Goal: Information Seeking & Learning: Learn about a topic

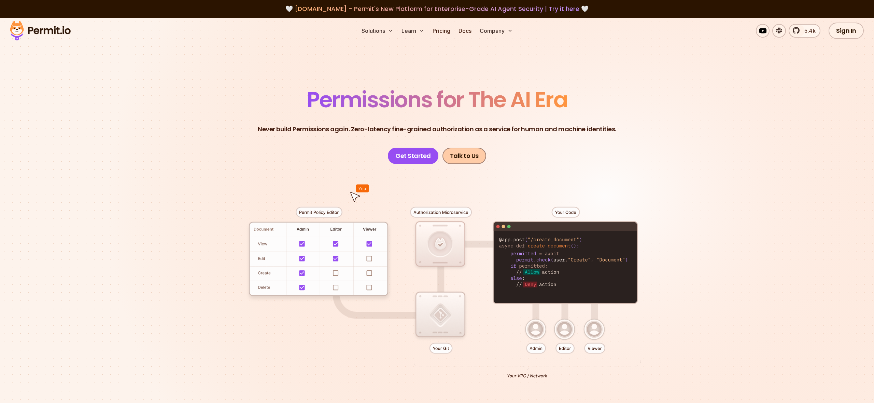
click at [471, 156] on link "Talk to Us" at bounding box center [465, 156] width 44 height 16
click at [406, 148] on link "Get Started" at bounding box center [413, 156] width 51 height 16
drag, startPoint x: 785, startPoint y: 65, endPoint x: 773, endPoint y: 39, distance: 28.9
click at [785, 65] on section "Permissions for The AI Era Never build Permissions again. Zero-latency fine-gra…" at bounding box center [437, 243] width 874 height 451
click at [782, 31] on link at bounding box center [780, 31] width 14 height 14
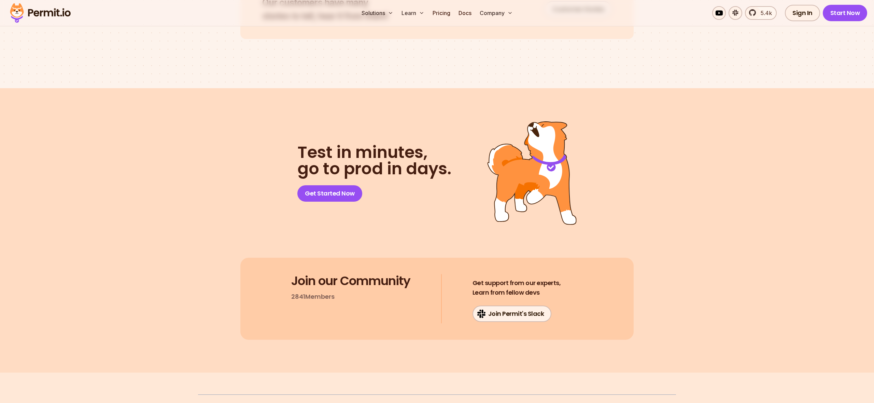
scroll to position [3567, 0]
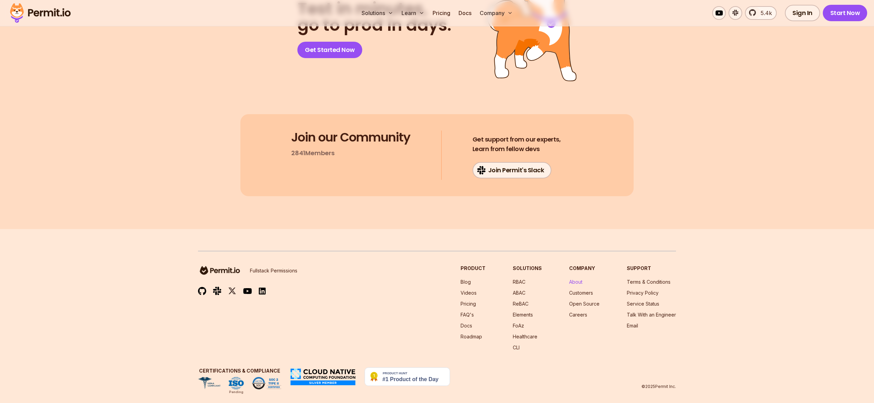
click at [580, 279] on link "About" at bounding box center [575, 282] width 13 height 6
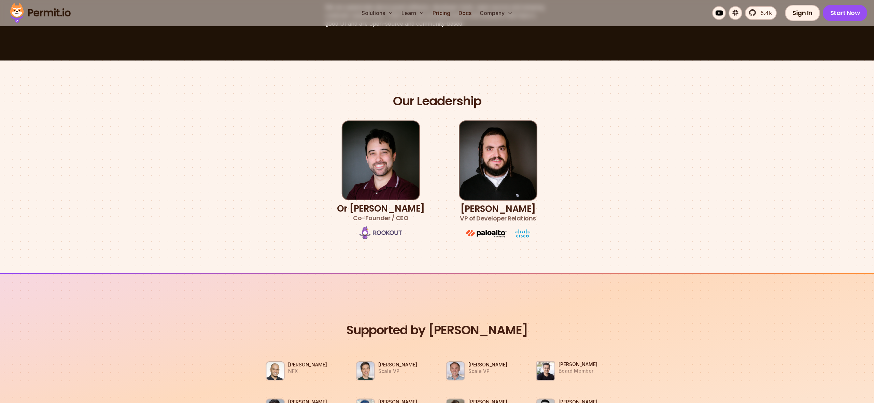
scroll to position [322, 0]
click at [39, 4] on img at bounding box center [40, 12] width 67 height 23
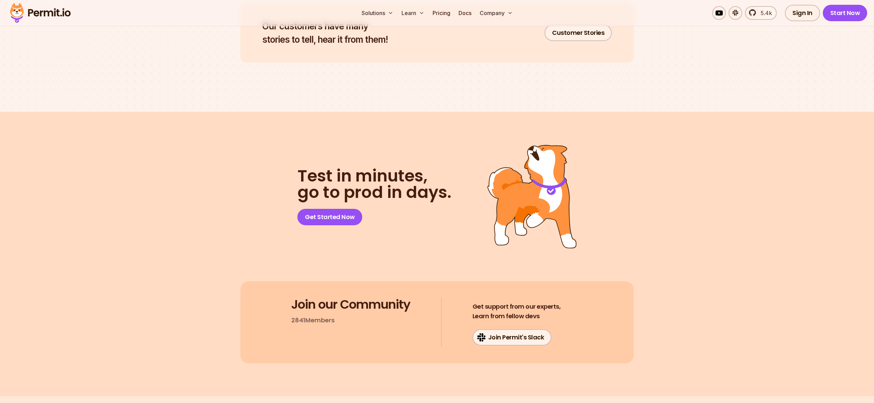
scroll to position [3567, 0]
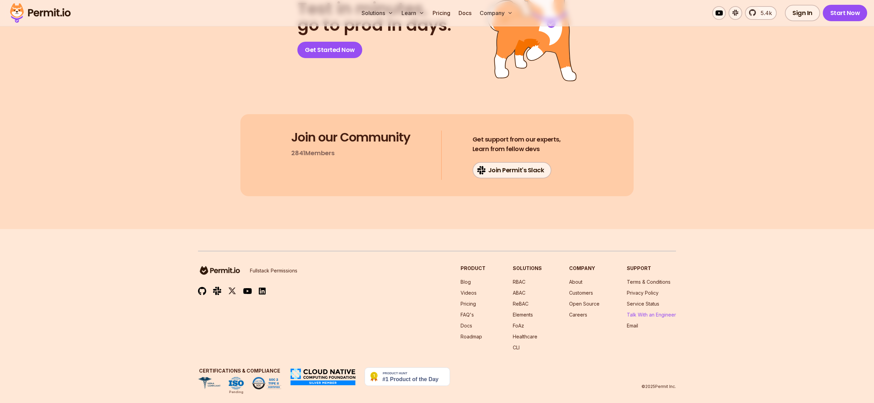
click at [644, 312] on link "Talk With an Engineer" at bounding box center [651, 315] width 49 height 6
